Goal: Use online tool/utility: Utilize a website feature to perform a specific function

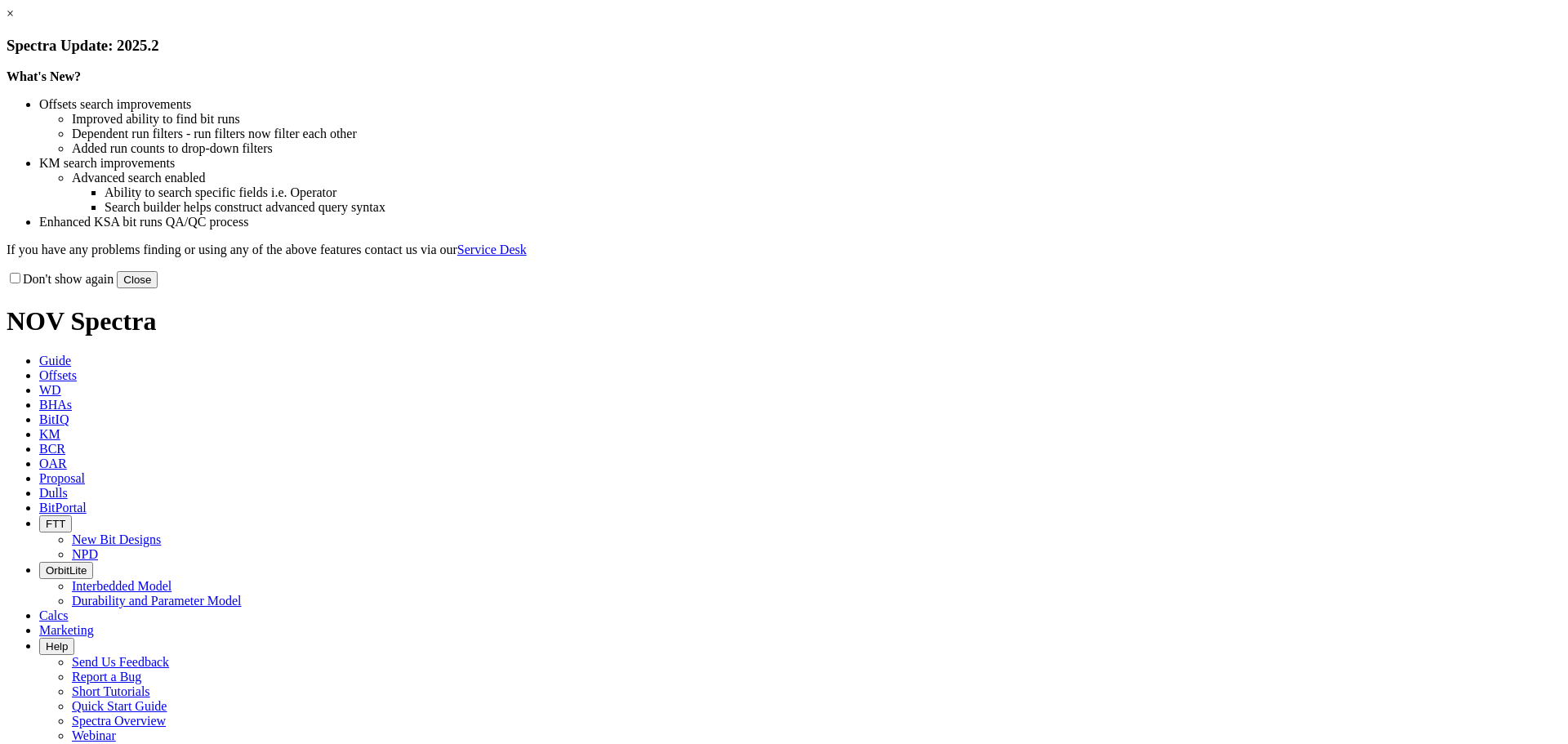
click at [14, 20] on link "×" at bounding box center [10, 13] width 7 height 14
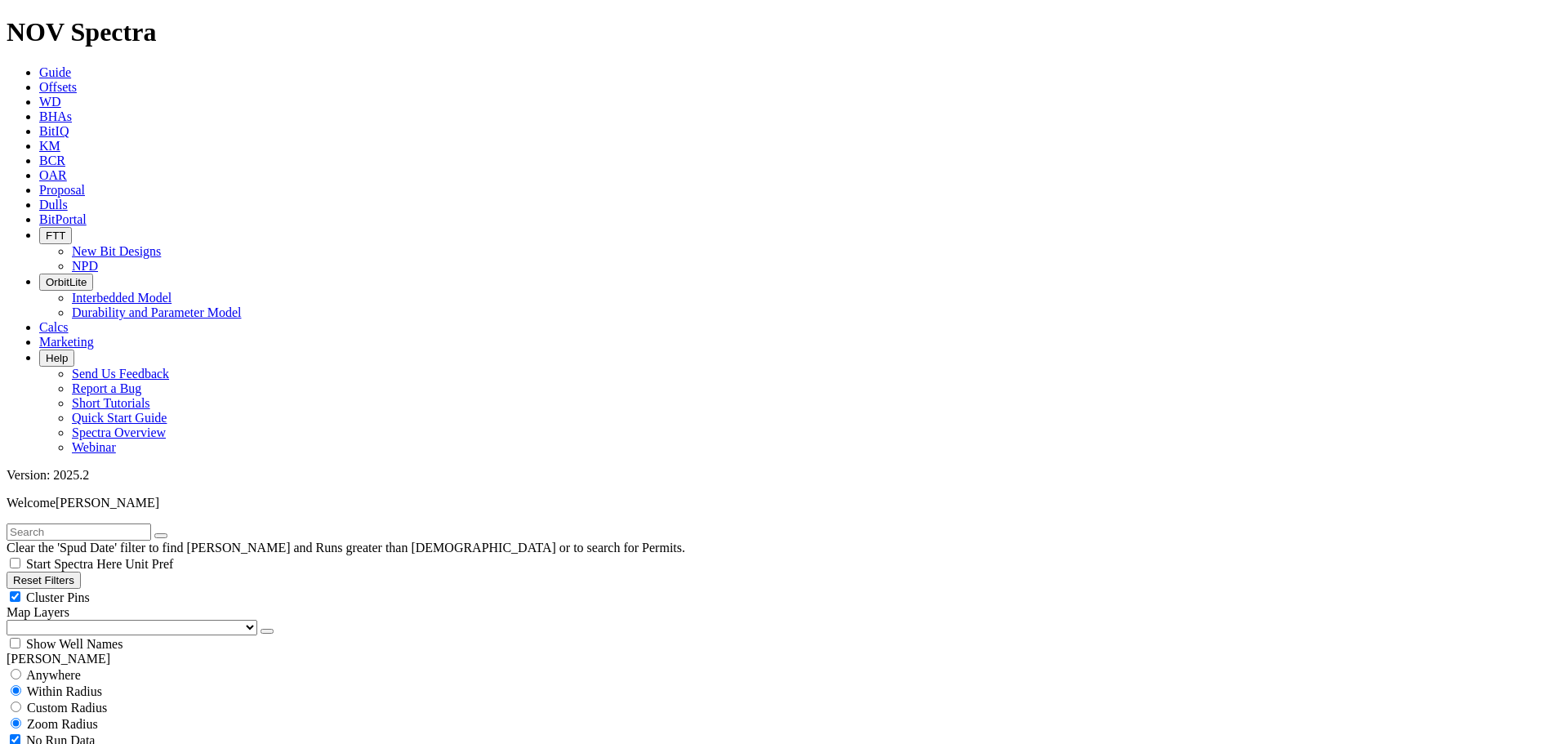
click at [81, 571] on button "Reset Filters" at bounding box center [43, 579] width 74 height 17
type input "[DATE]"
click at [81, 571] on button "Reset Filters" at bounding box center [43, 579] width 74 height 17
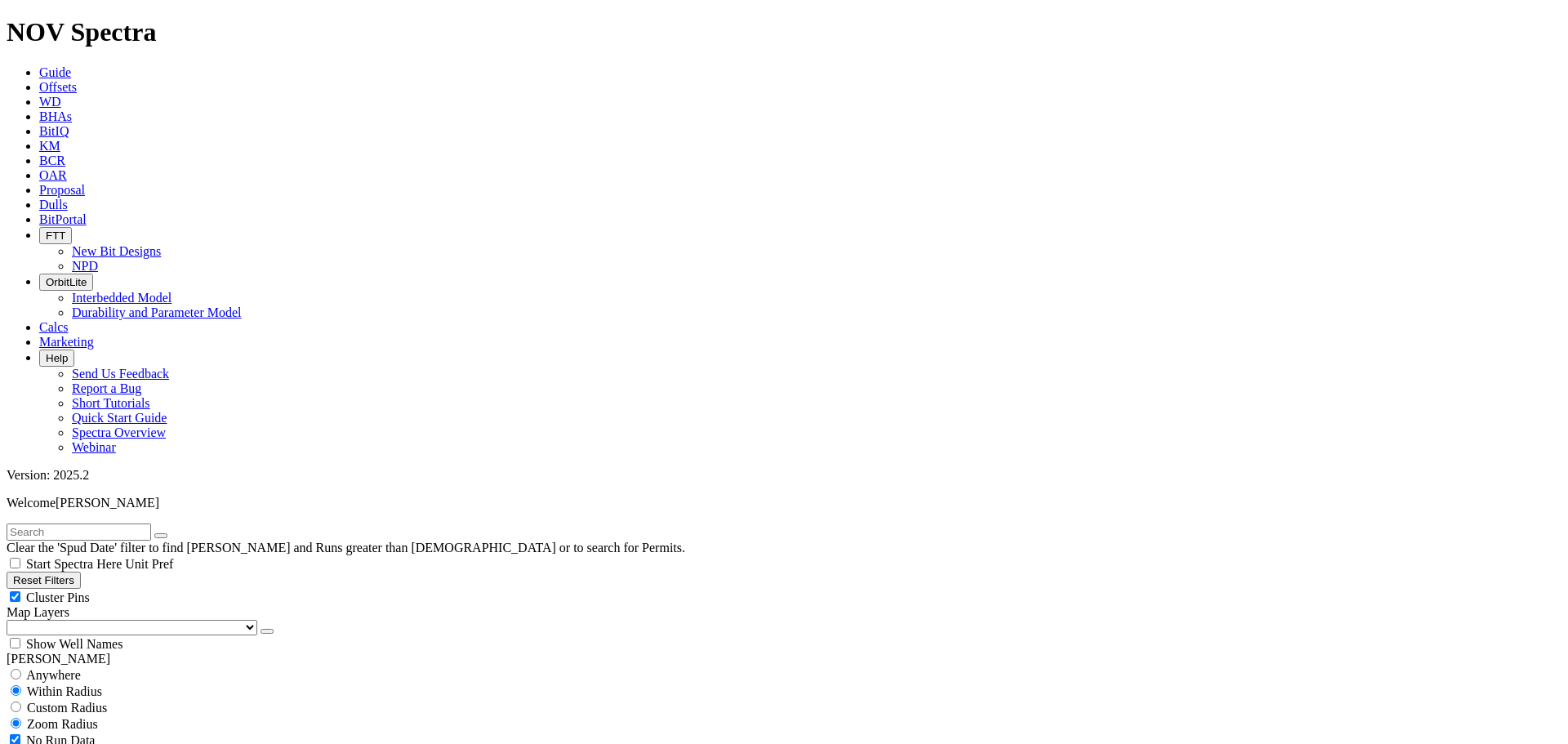
select select "8.5"
checkbox input "false"
select select "? number:8.5 ?"
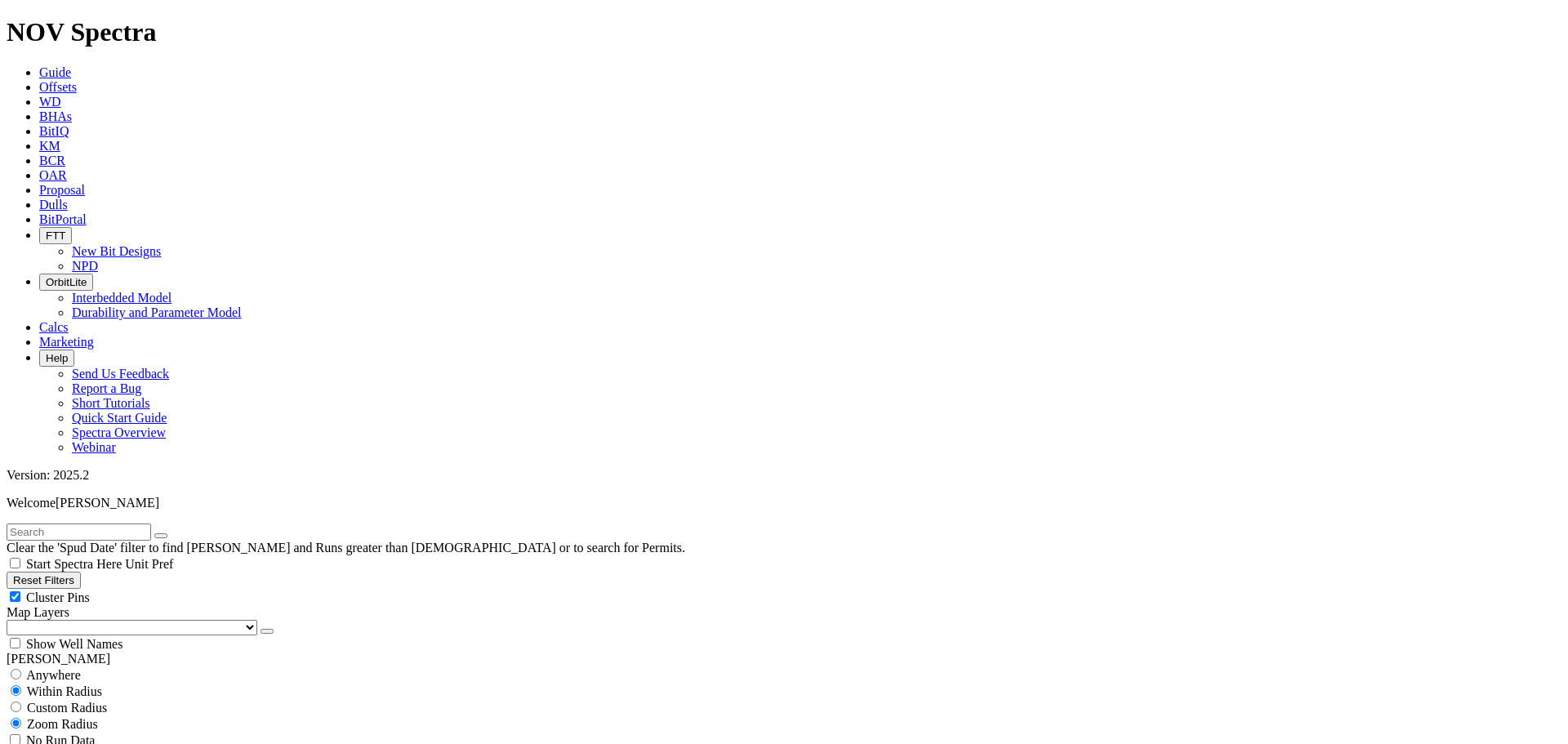
scroll to position [163, 0]
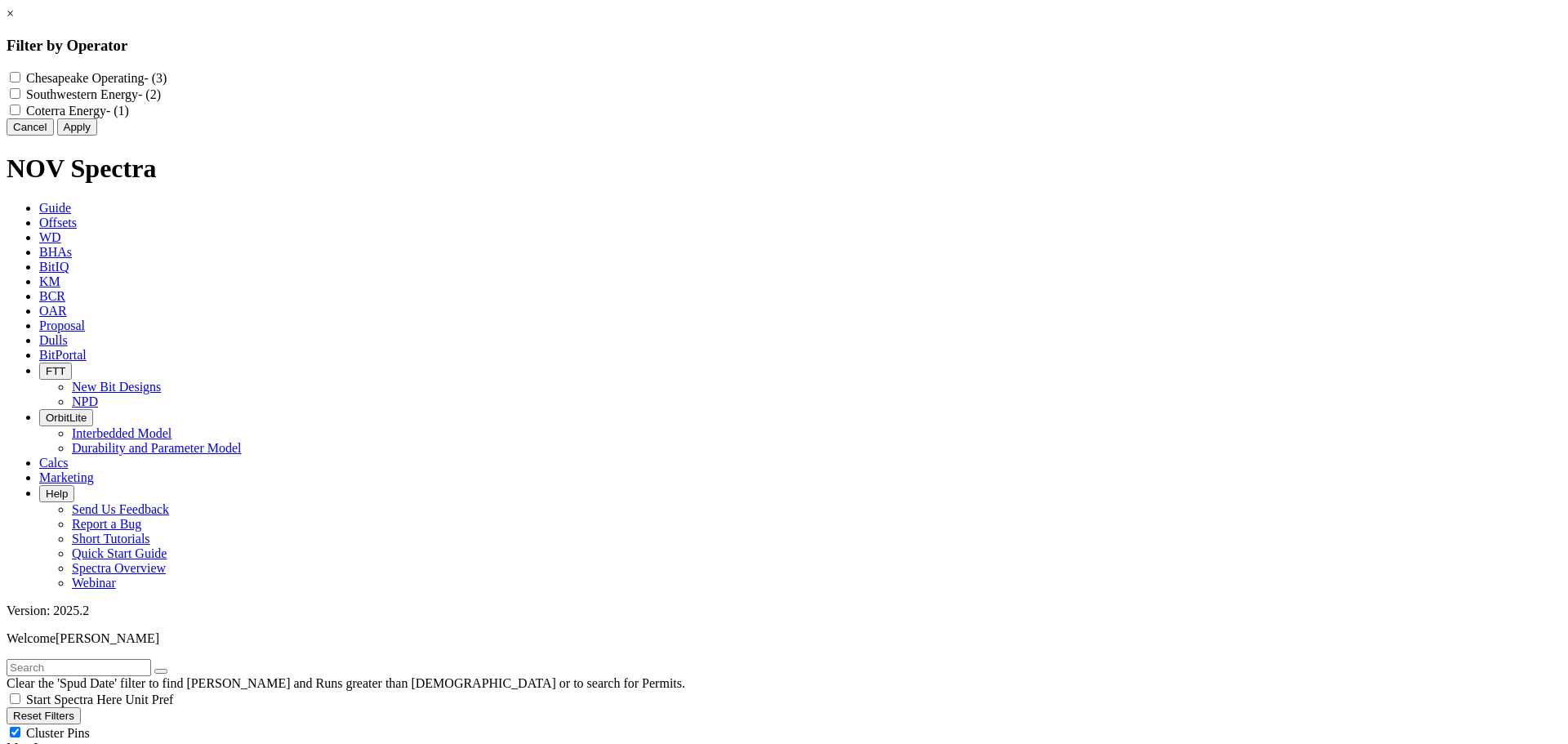
click at [686, 78] on div "Chesapeake Operating - (3)" at bounding box center [783, 77] width 1555 height 16
click at [20, 79] on Operating "Chesapeake Operating - (3)" at bounding box center [15, 77] width 11 height 11
checkbox Operating "true"
click at [20, 97] on Energy "Southwestern Energy - (2)" at bounding box center [15, 94] width 11 height 11
checkbox Energy "true"
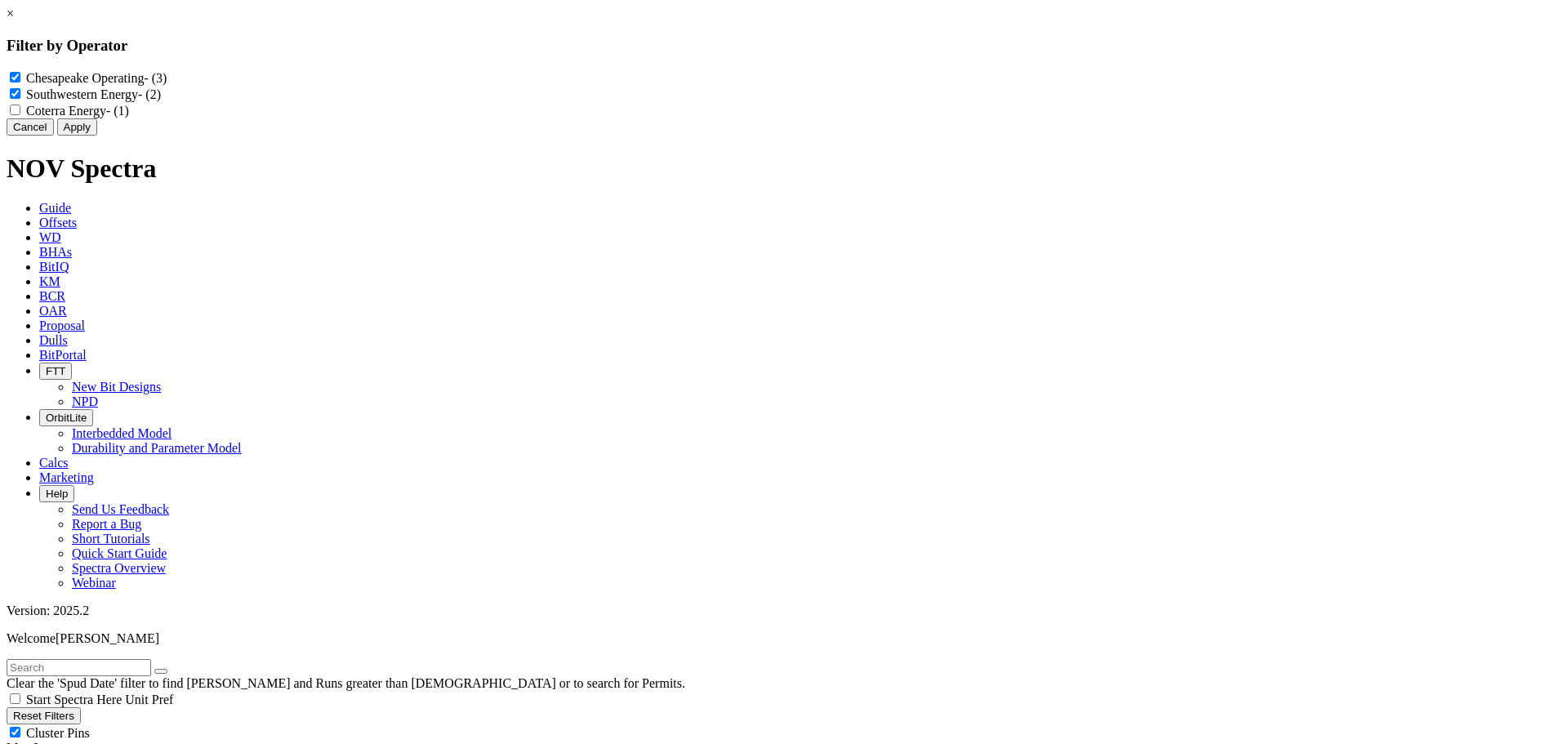
click at [97, 136] on button "Apply" at bounding box center [77, 127] width 40 height 17
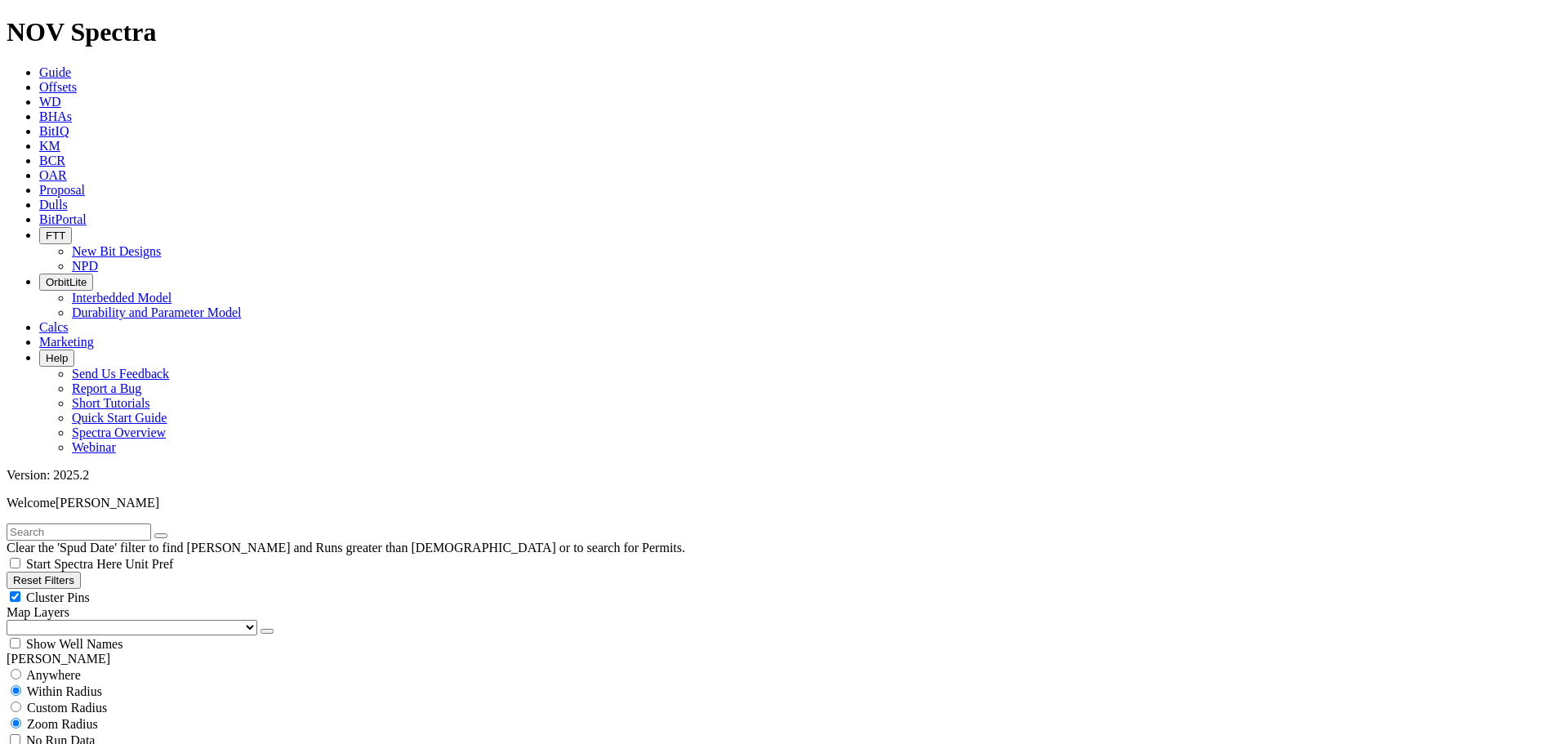
scroll to position [571, 0]
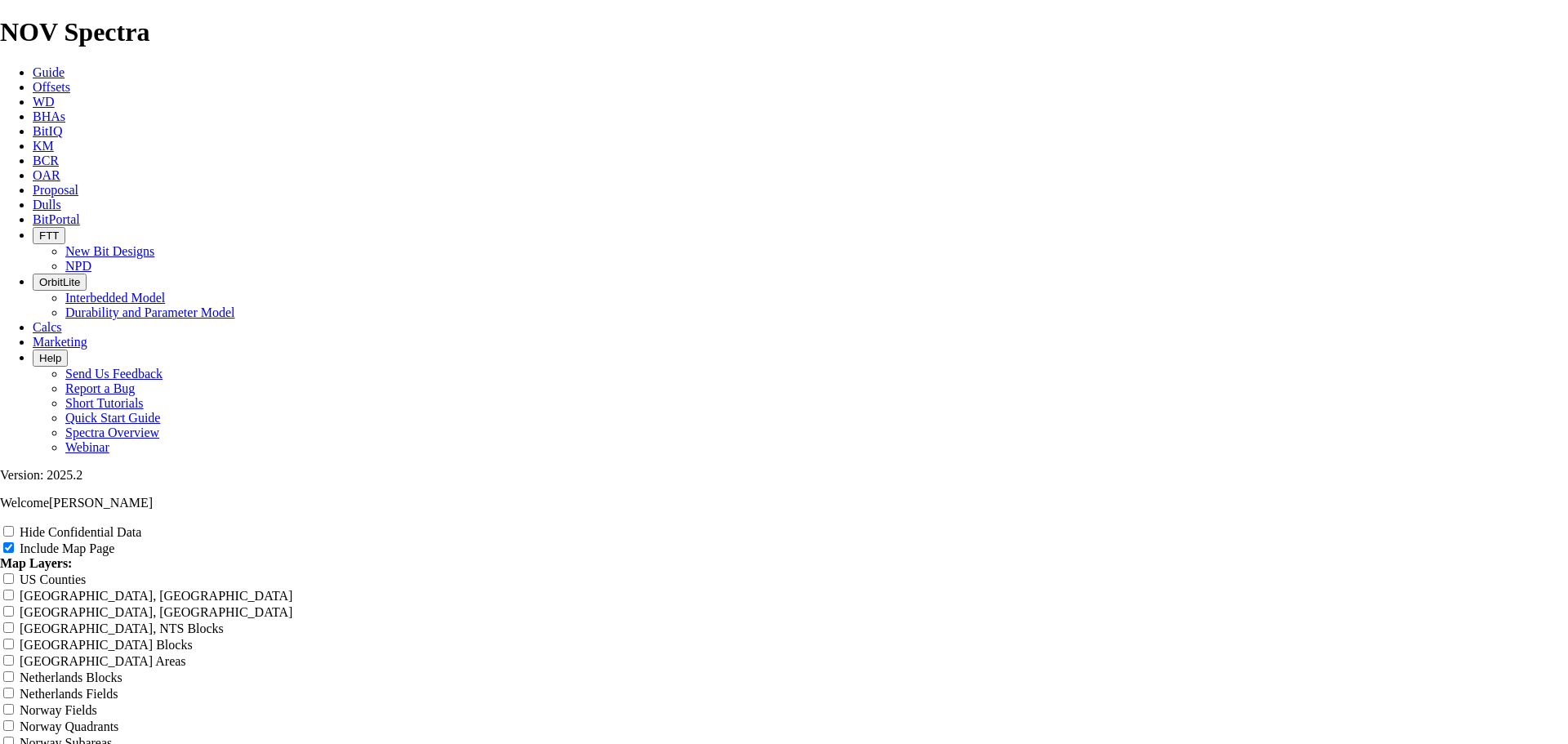
scroll to position [2123, 0]
